Goal: Task Accomplishment & Management: Complete application form

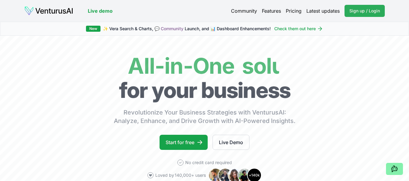
click at [363, 13] on span "Sign up / Login" at bounding box center [365, 11] width 31 height 6
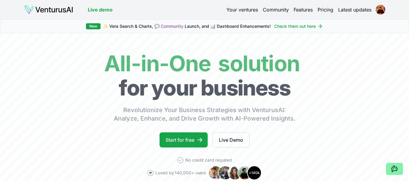
scroll to position [30, 0]
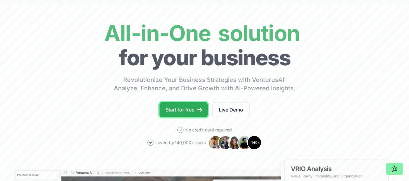
click at [186, 112] on link "Start for free" at bounding box center [184, 109] width 48 height 15
